Goal: Check status: Check status

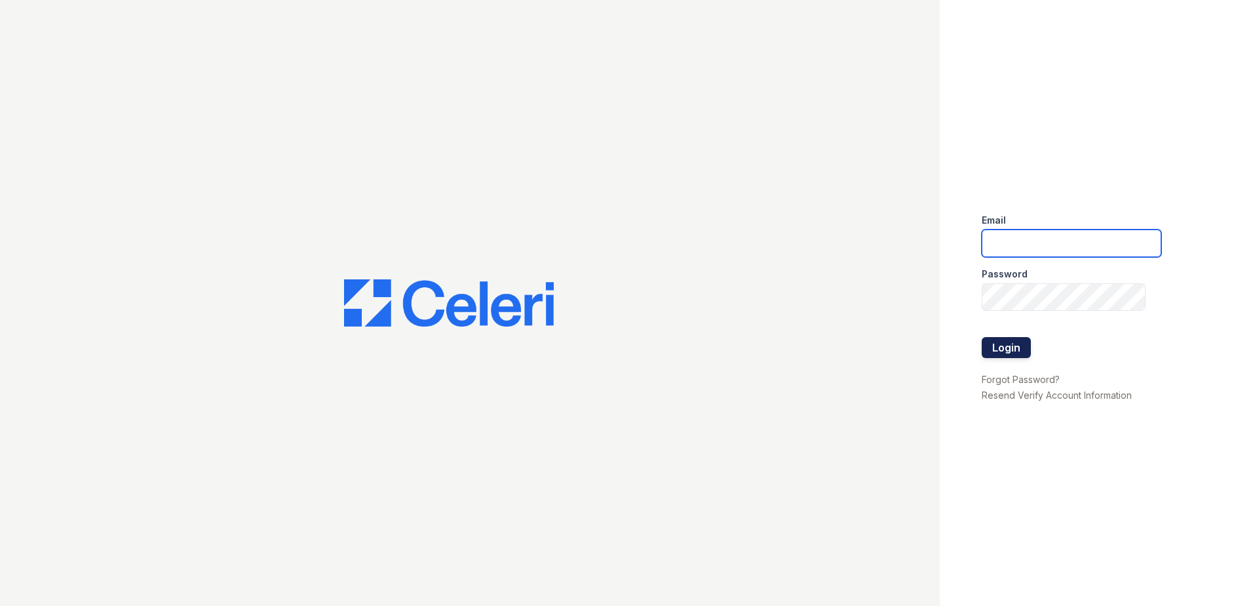
type input "[EMAIL_ADDRESS][DOMAIN_NAME]"
click at [996, 347] on button "Login" at bounding box center [1006, 347] width 49 height 21
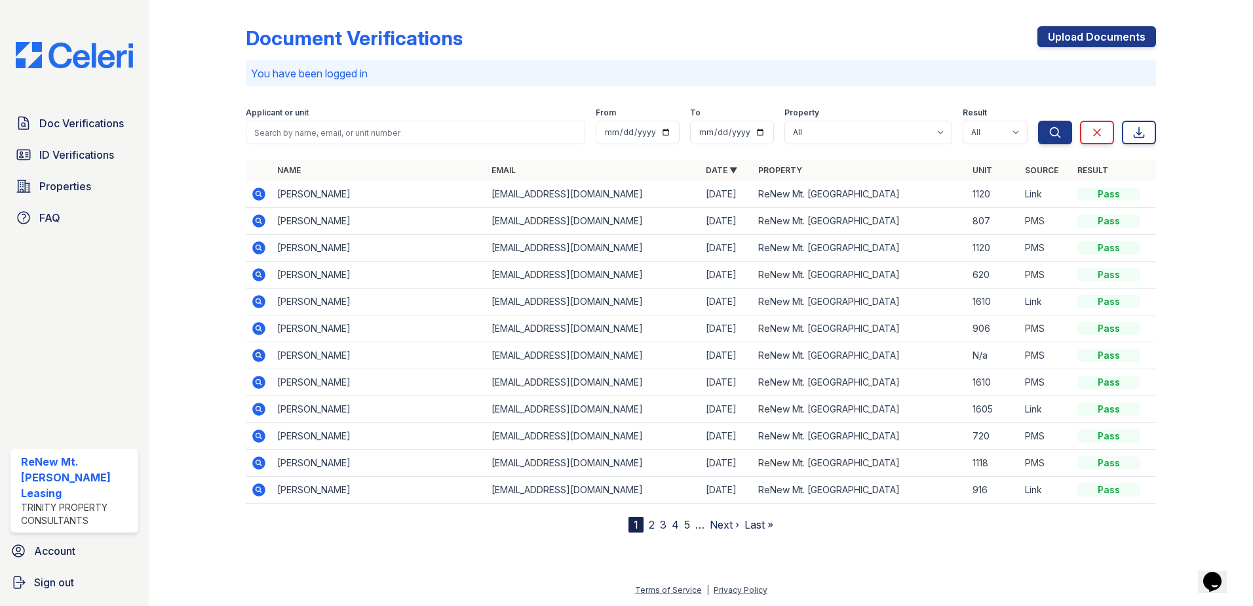
click at [256, 191] on icon at bounding box center [258, 193] width 13 height 13
click at [257, 246] on icon at bounding box center [259, 248] width 16 height 16
